Goal: Information Seeking & Learning: Learn about a topic

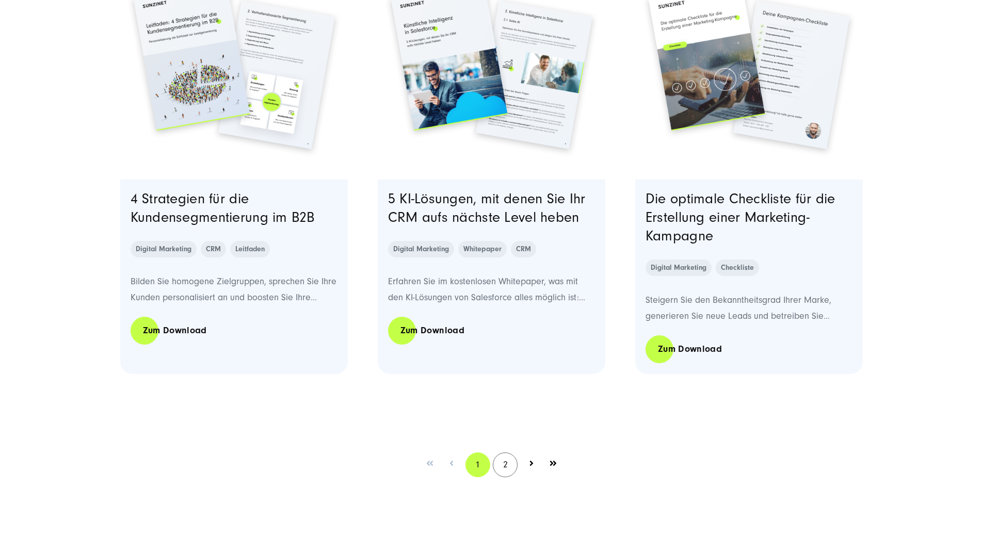
scroll to position [2013, 0]
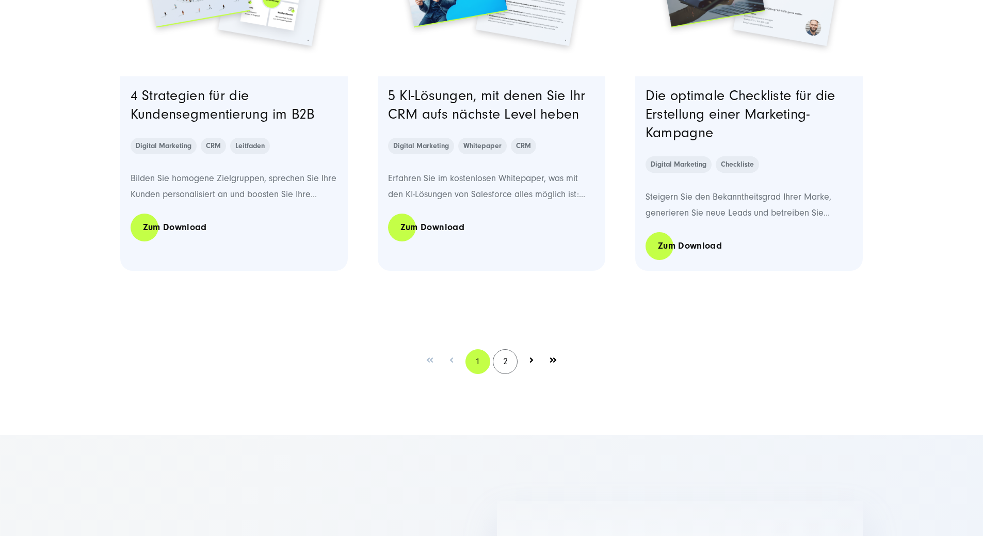
click at [532, 364] on icon "Pagination navigation" at bounding box center [532, 360] width 8 height 8
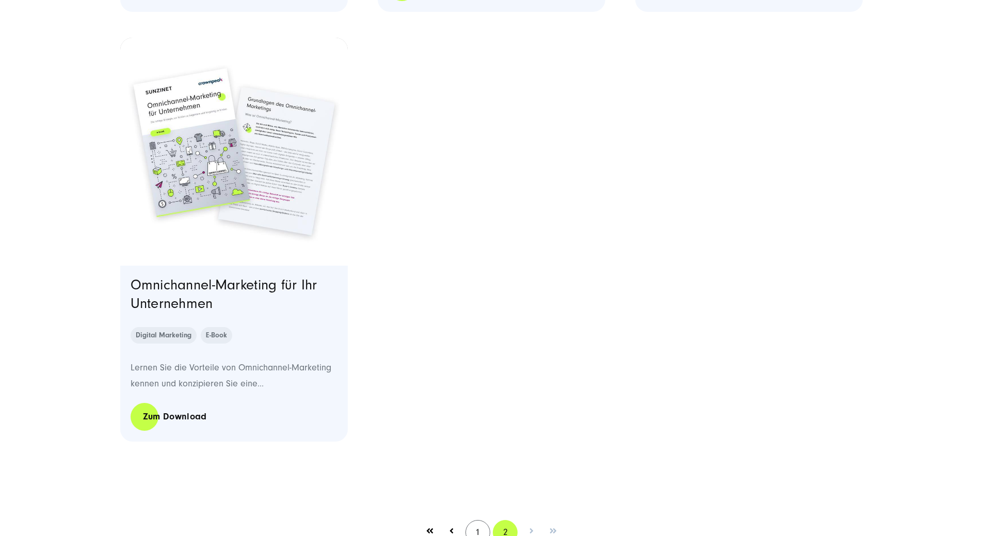
scroll to position [1356, 0]
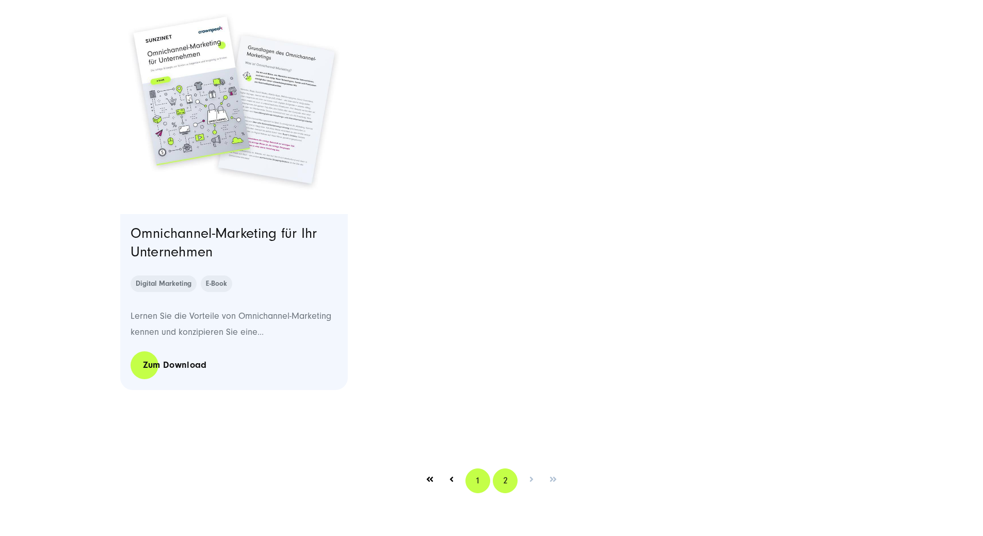
click at [486, 489] on link "1" at bounding box center [478, 481] width 25 height 25
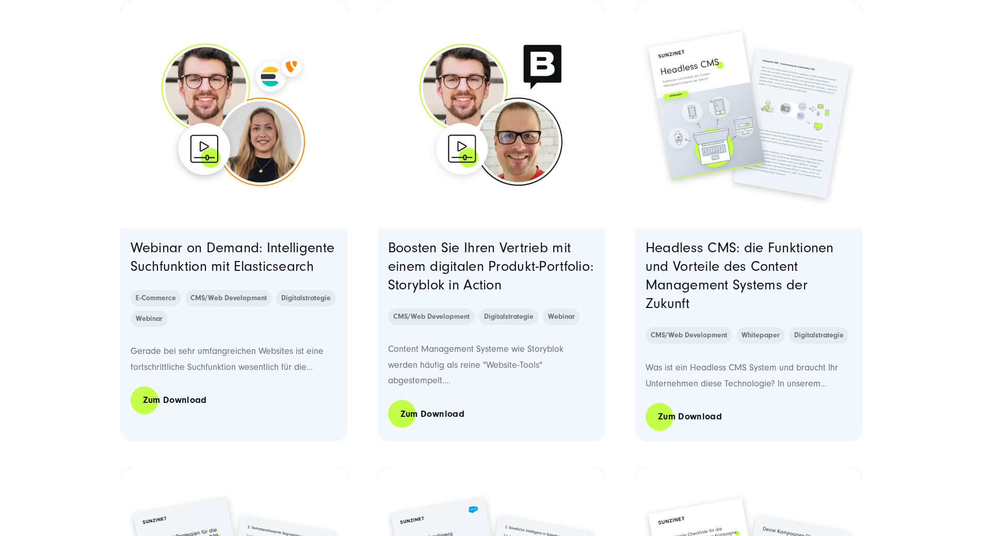
scroll to position [1445, 0]
